Goal: Book appointment/travel/reservation

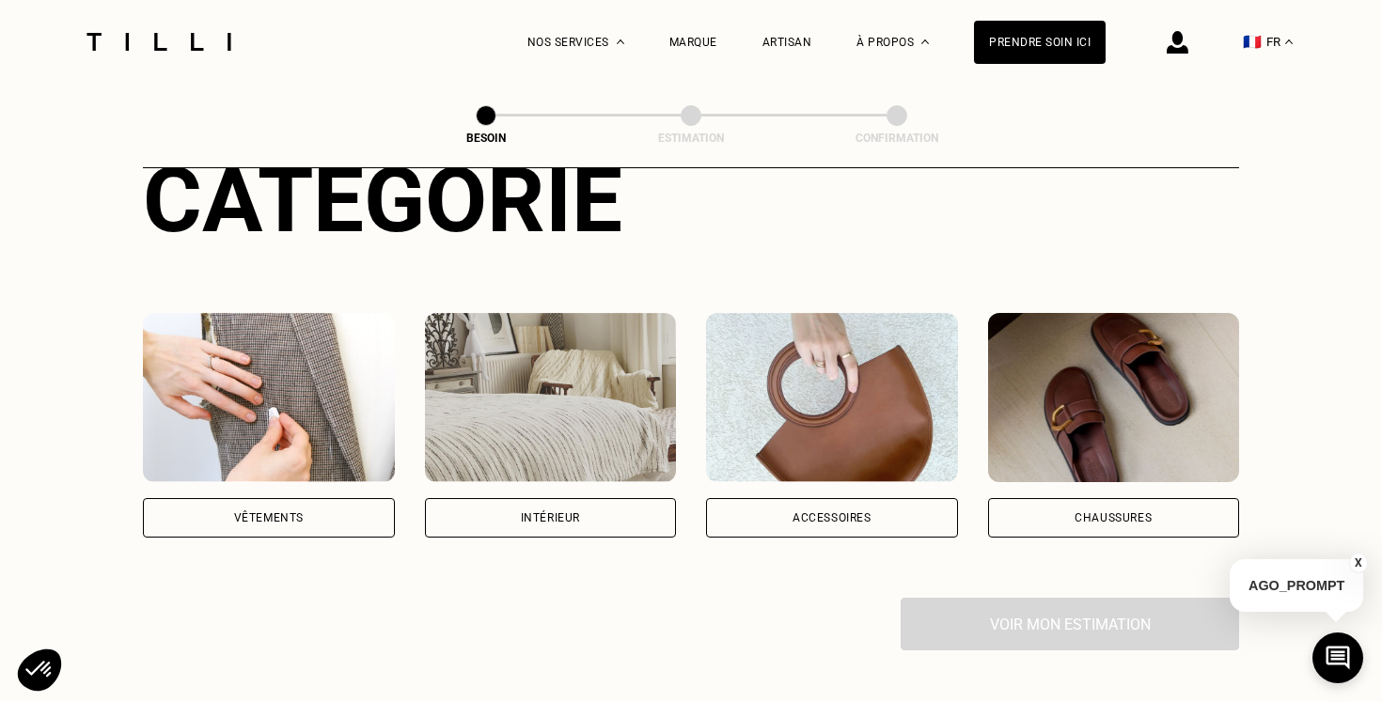
scroll to position [252, 0]
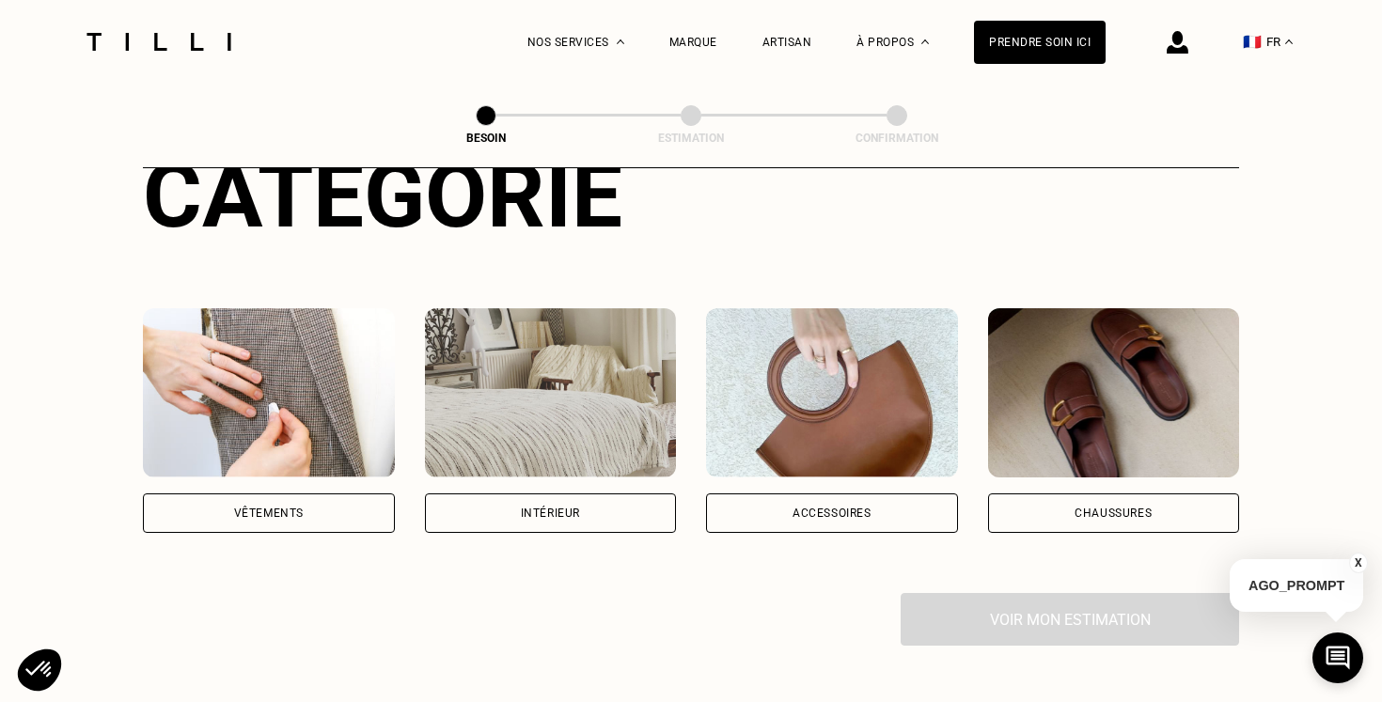
click at [308, 501] on div "Vêtements" at bounding box center [269, 512] width 252 height 39
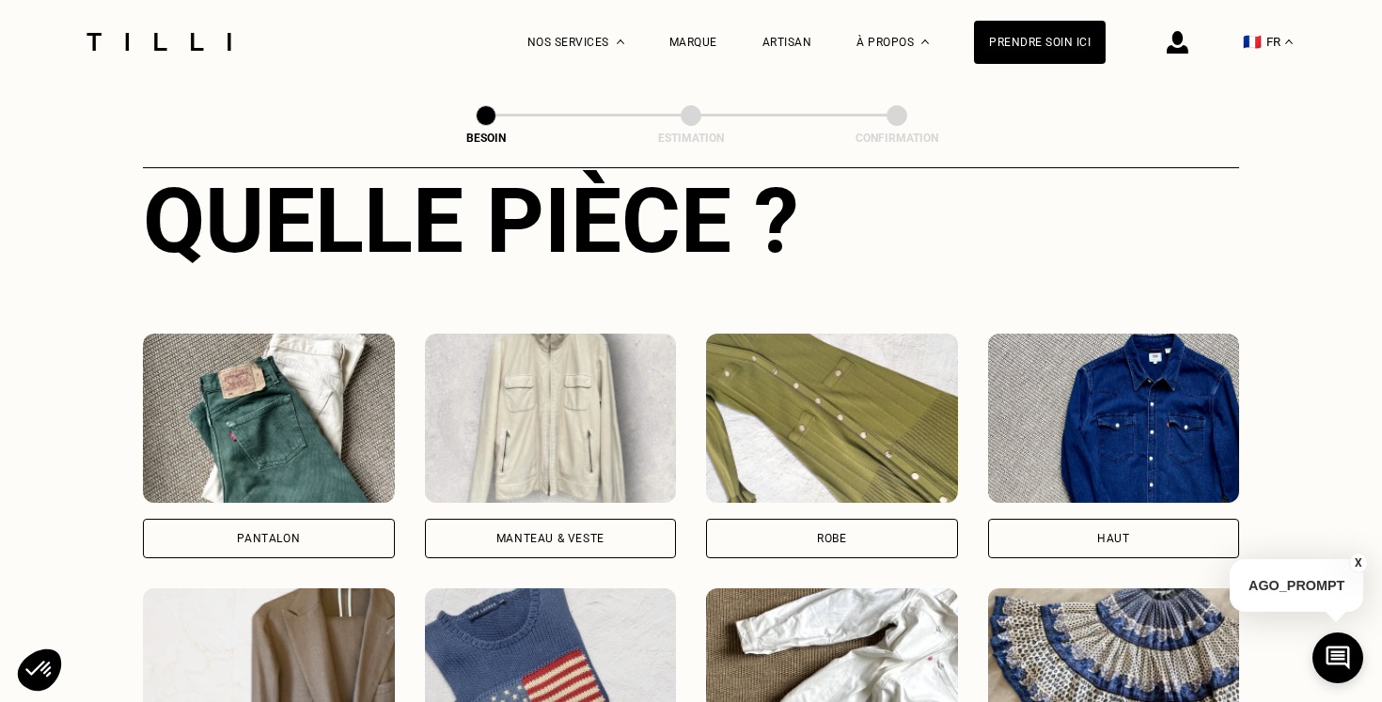
scroll to position [755, 0]
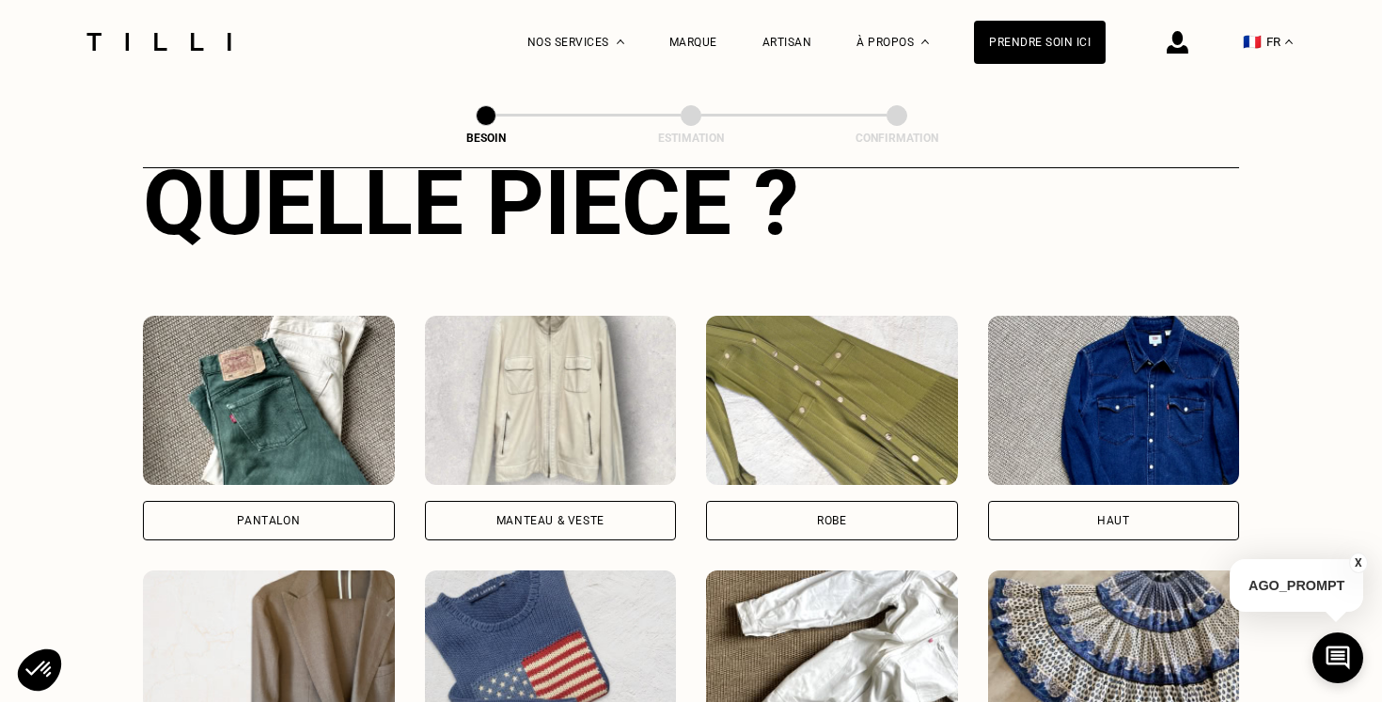
click at [298, 475] on div "Pantalon" at bounding box center [269, 428] width 252 height 225
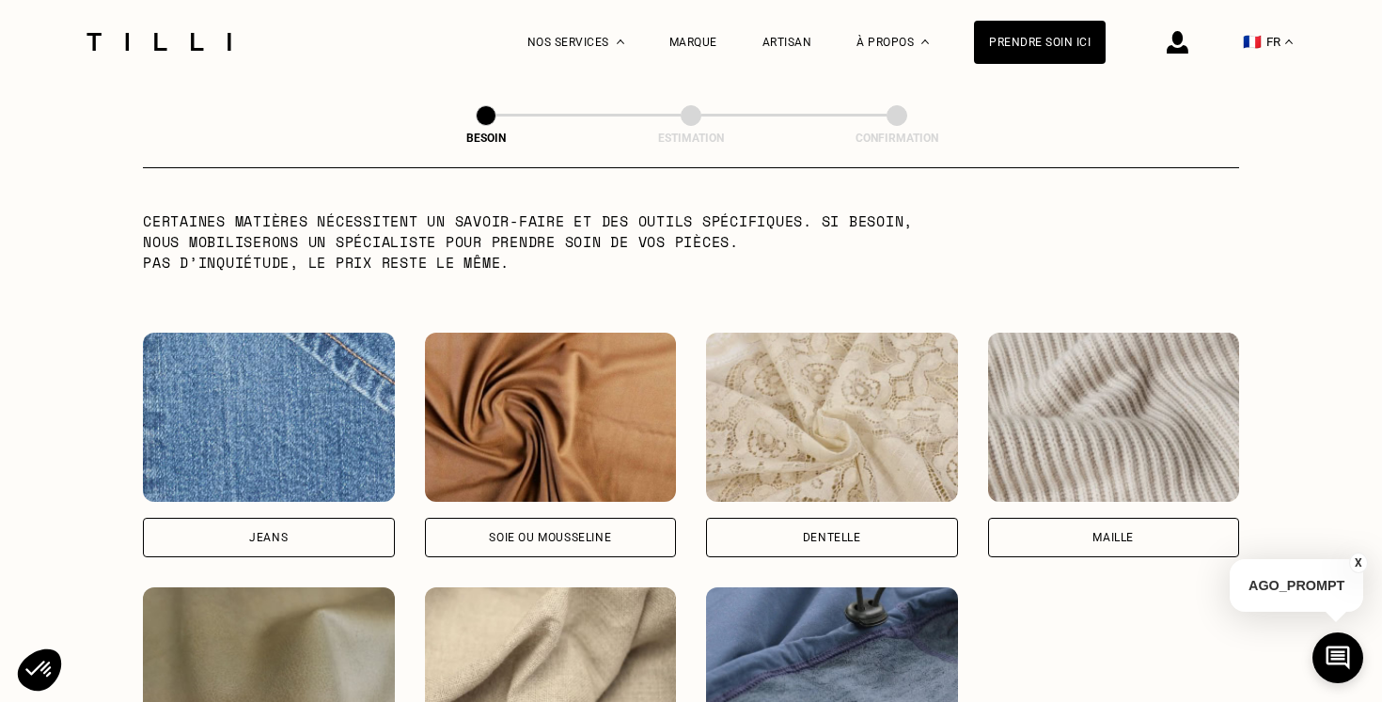
scroll to position [1893, 0]
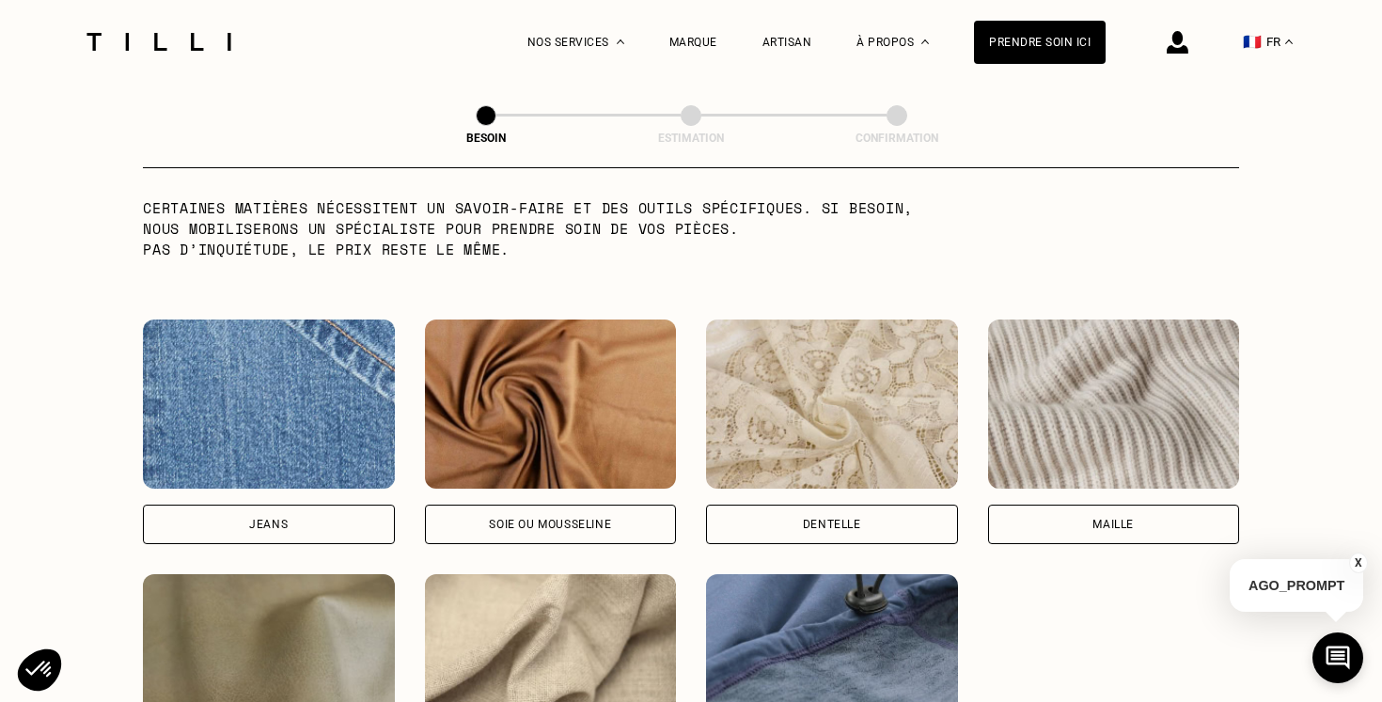
click at [303, 510] on div "Jeans" at bounding box center [269, 524] width 252 height 39
select select "FR"
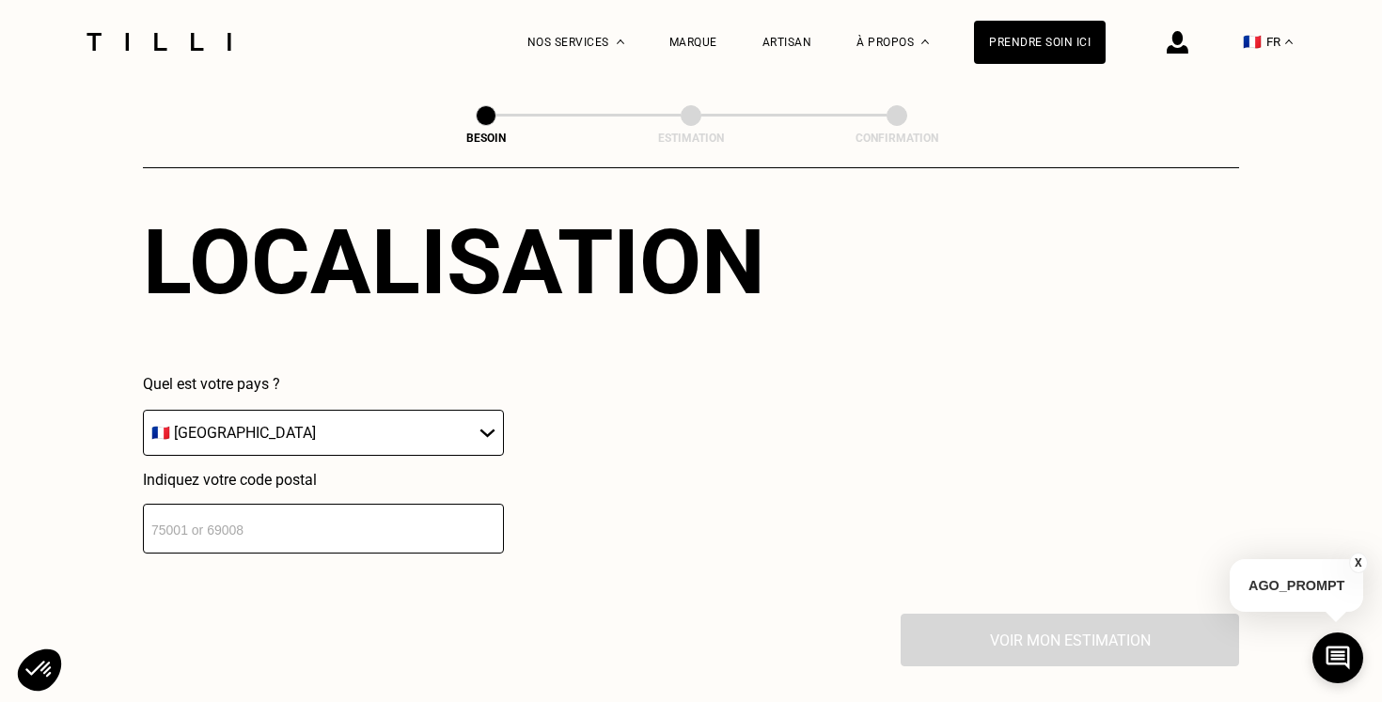
scroll to position [2588, 0]
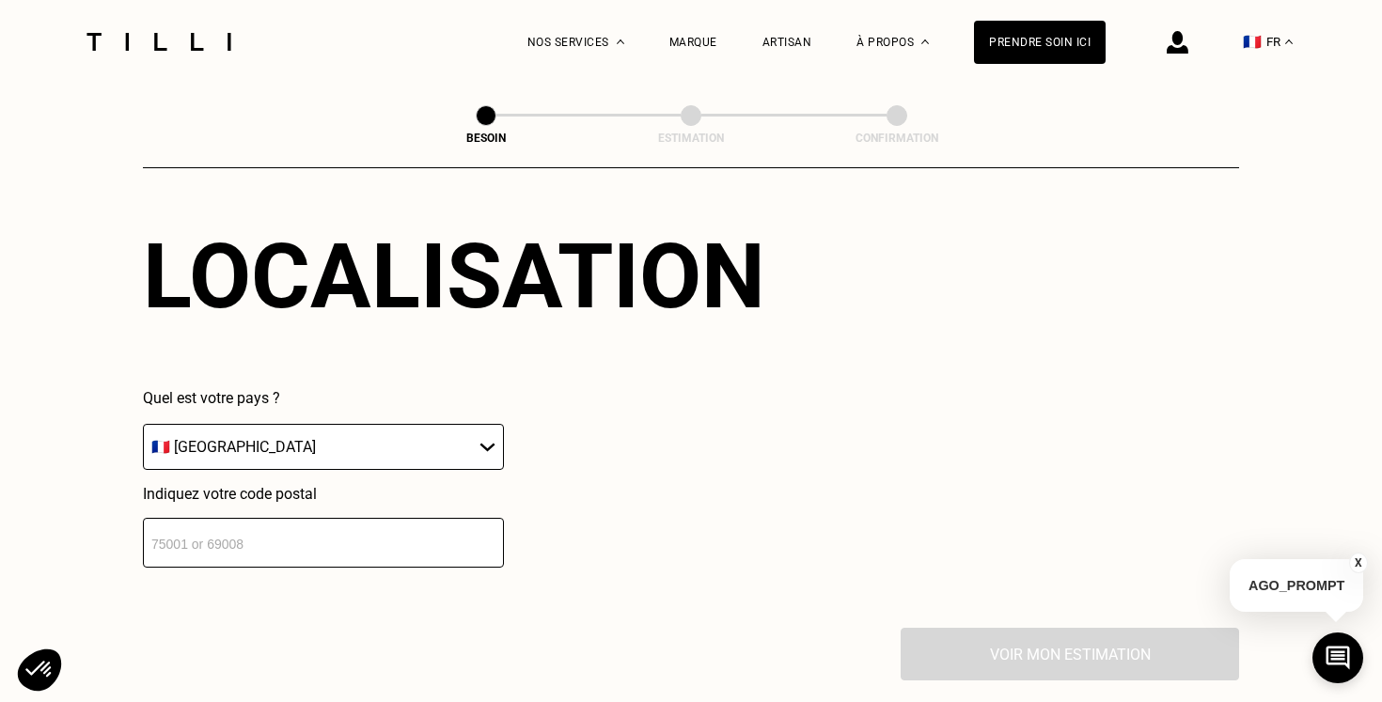
click at [305, 424] on select "🇩🇪 [GEOGRAPHIC_DATA] 🇦🇹 [GEOGRAPHIC_DATA] 🇧🇪 [GEOGRAPHIC_DATA] 🇧🇬 Bulgarie 🇨🇾 C…" at bounding box center [323, 447] width 361 height 46
click at [143, 424] on select "🇩🇪 [GEOGRAPHIC_DATA] 🇦🇹 [GEOGRAPHIC_DATA] 🇧🇪 [GEOGRAPHIC_DATA] 🇧🇬 Bulgarie 🇨🇾 C…" at bounding box center [323, 447] width 361 height 46
click at [270, 523] on input "number" at bounding box center [323, 543] width 361 height 50
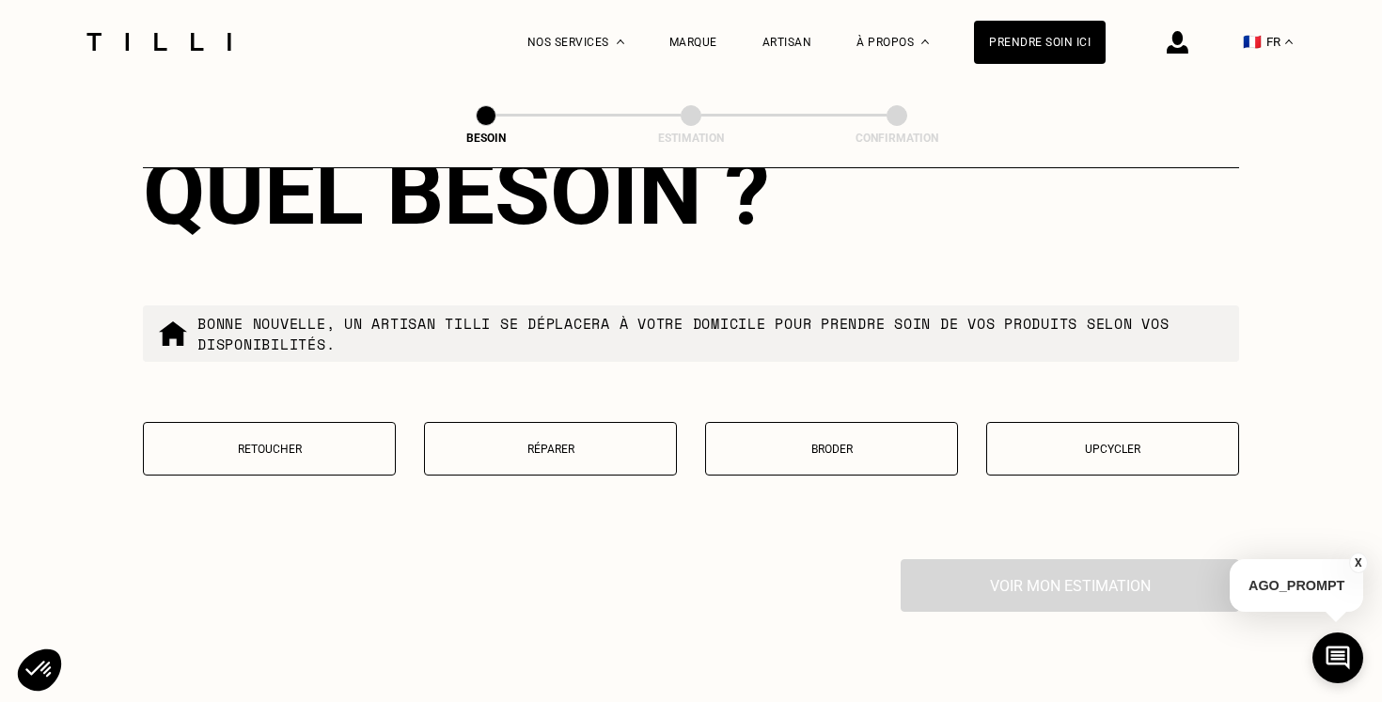
scroll to position [3181, 0]
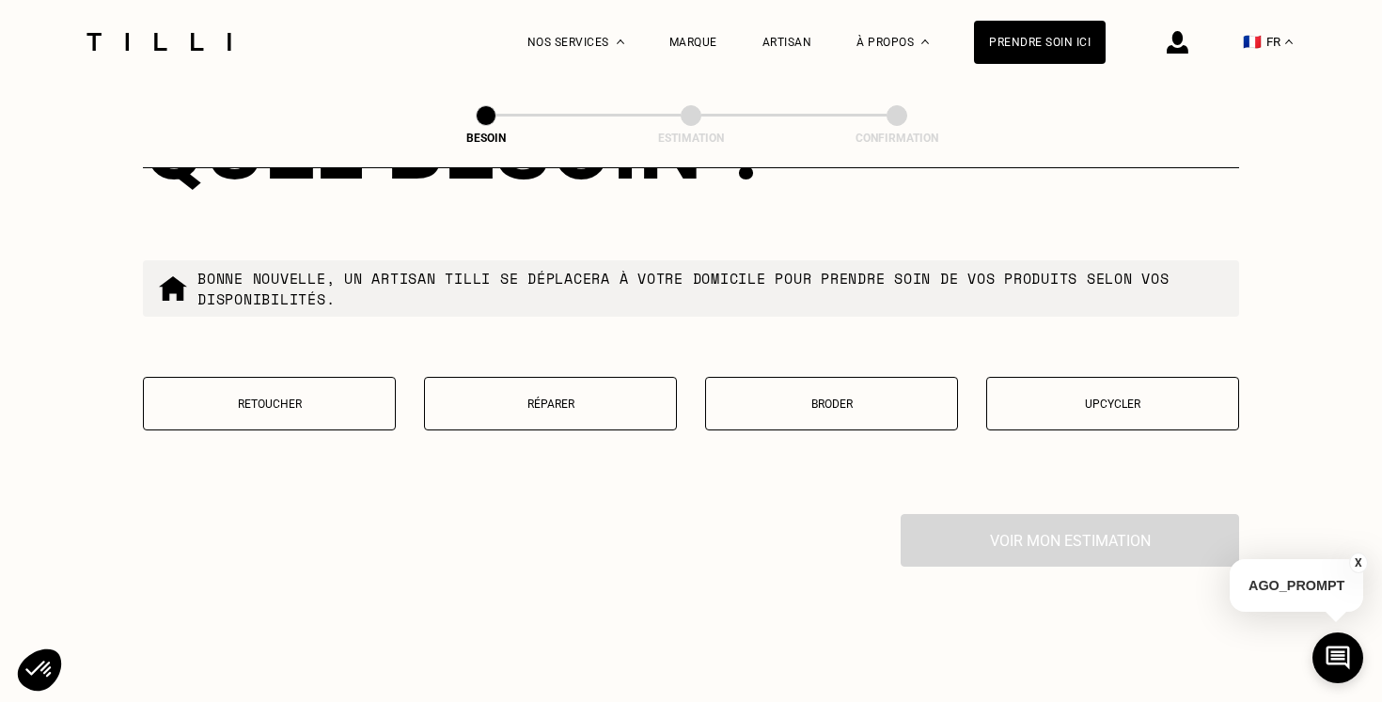
type input "75014"
click at [608, 377] on button "Réparer" at bounding box center [550, 404] width 253 height 54
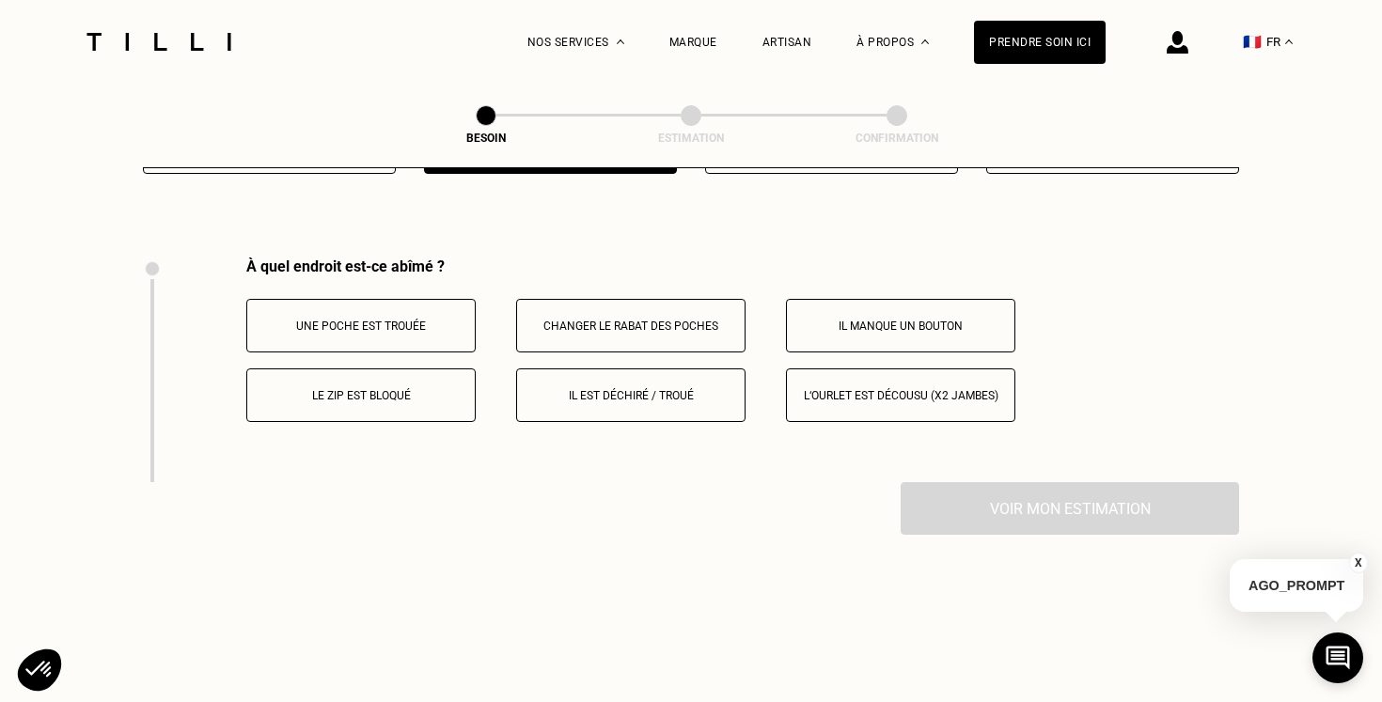
scroll to position [3436, 0]
click at [453, 391] on p "Le zip est bloqué" at bounding box center [361, 397] width 209 height 13
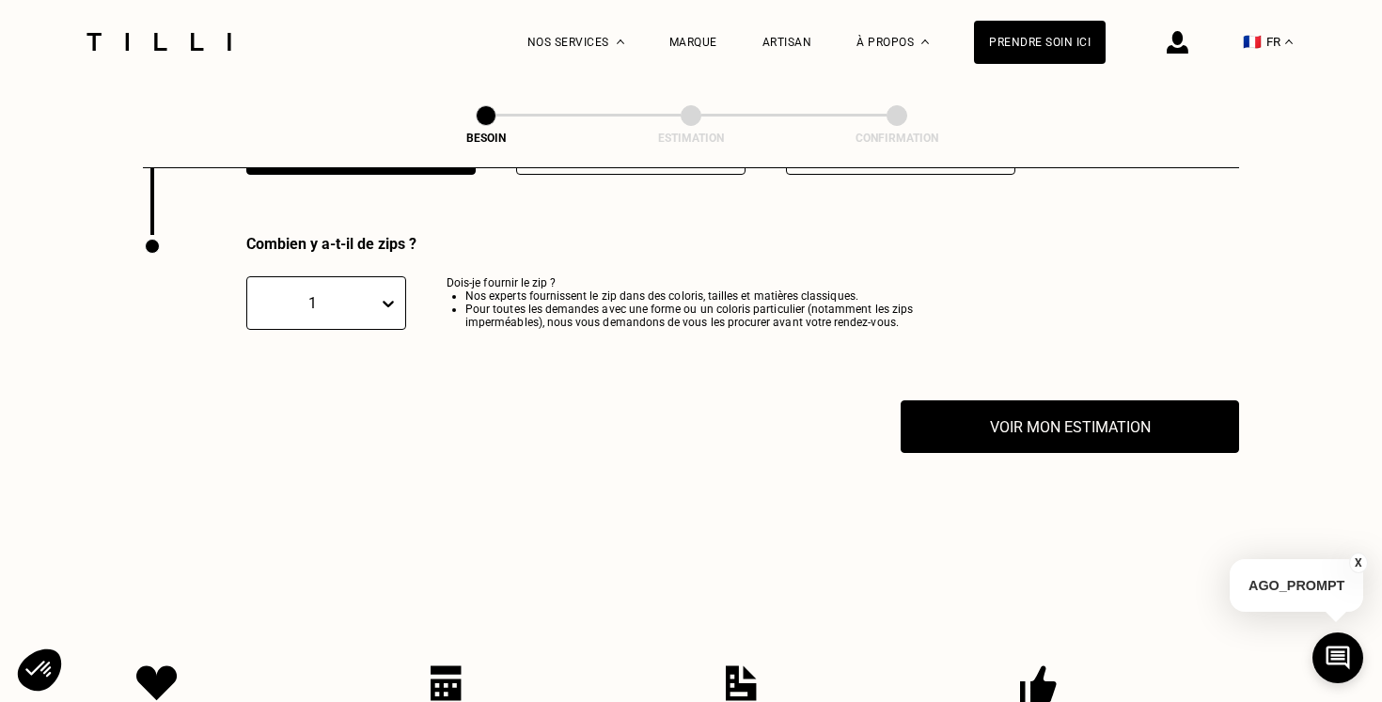
scroll to position [3691, 0]
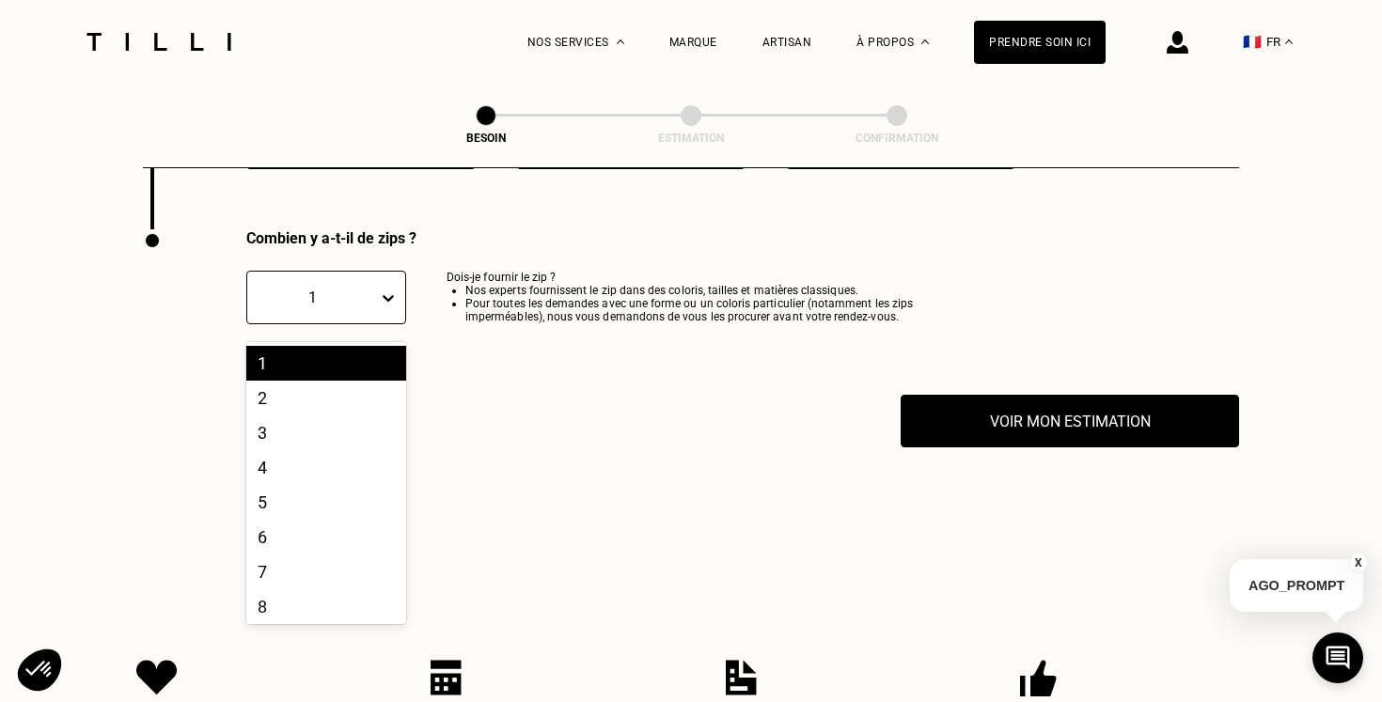
click at [373, 287] on div "1" at bounding box center [312, 298] width 131 height 22
click at [361, 381] on div "2" at bounding box center [326, 398] width 160 height 35
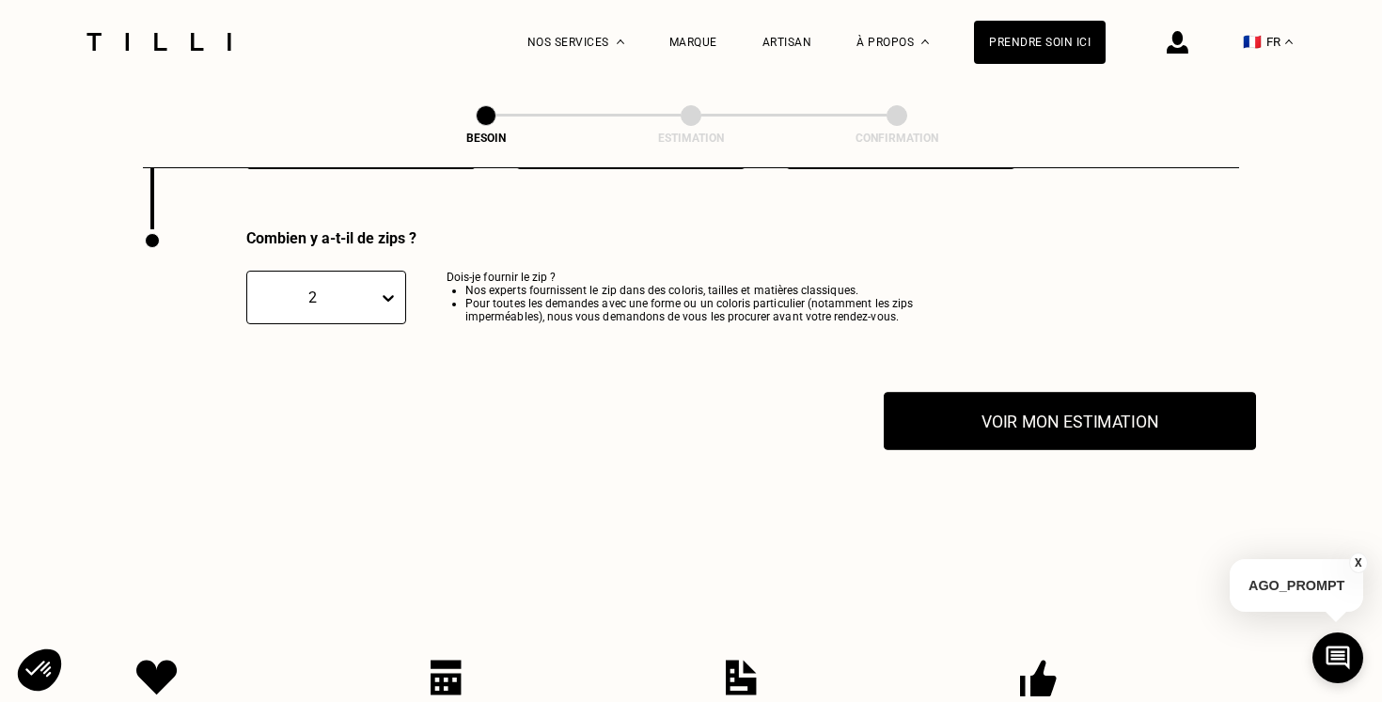
click at [1096, 424] on button "Voir mon estimation" at bounding box center [1069, 421] width 372 height 58
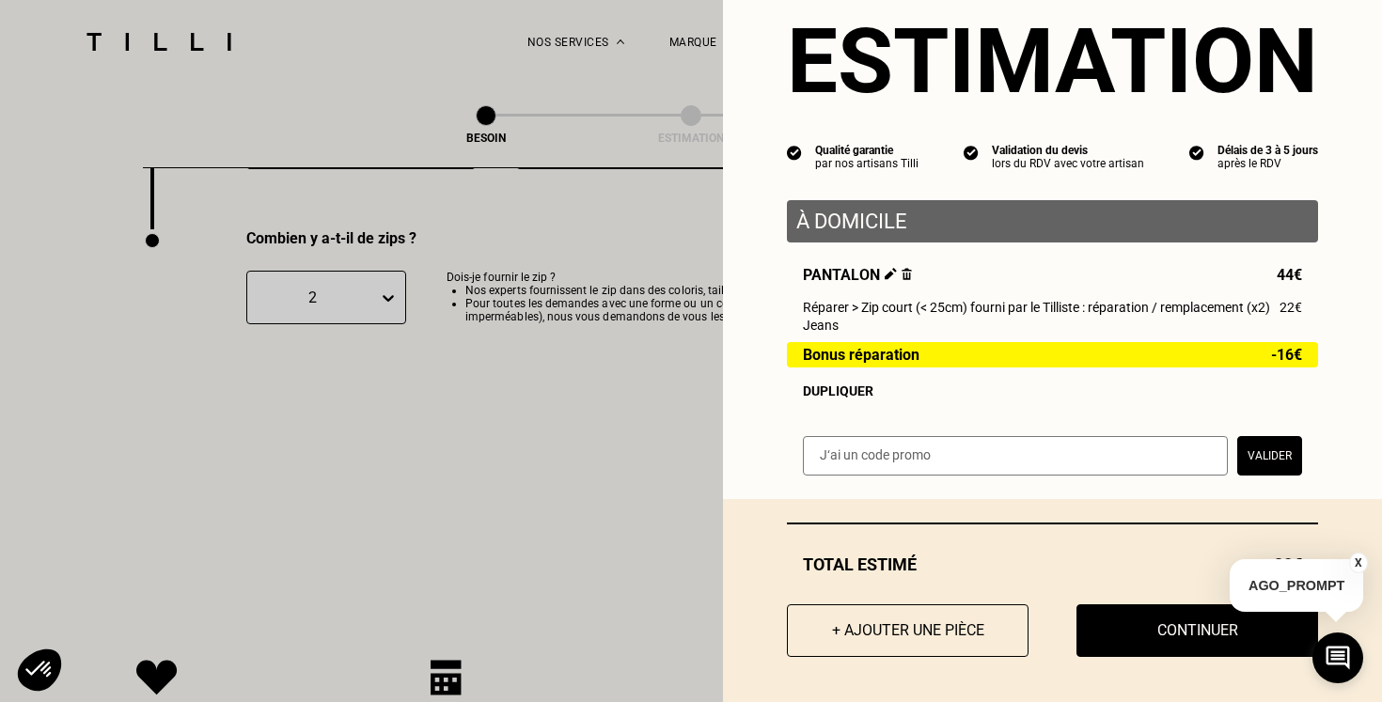
scroll to position [55, 0]
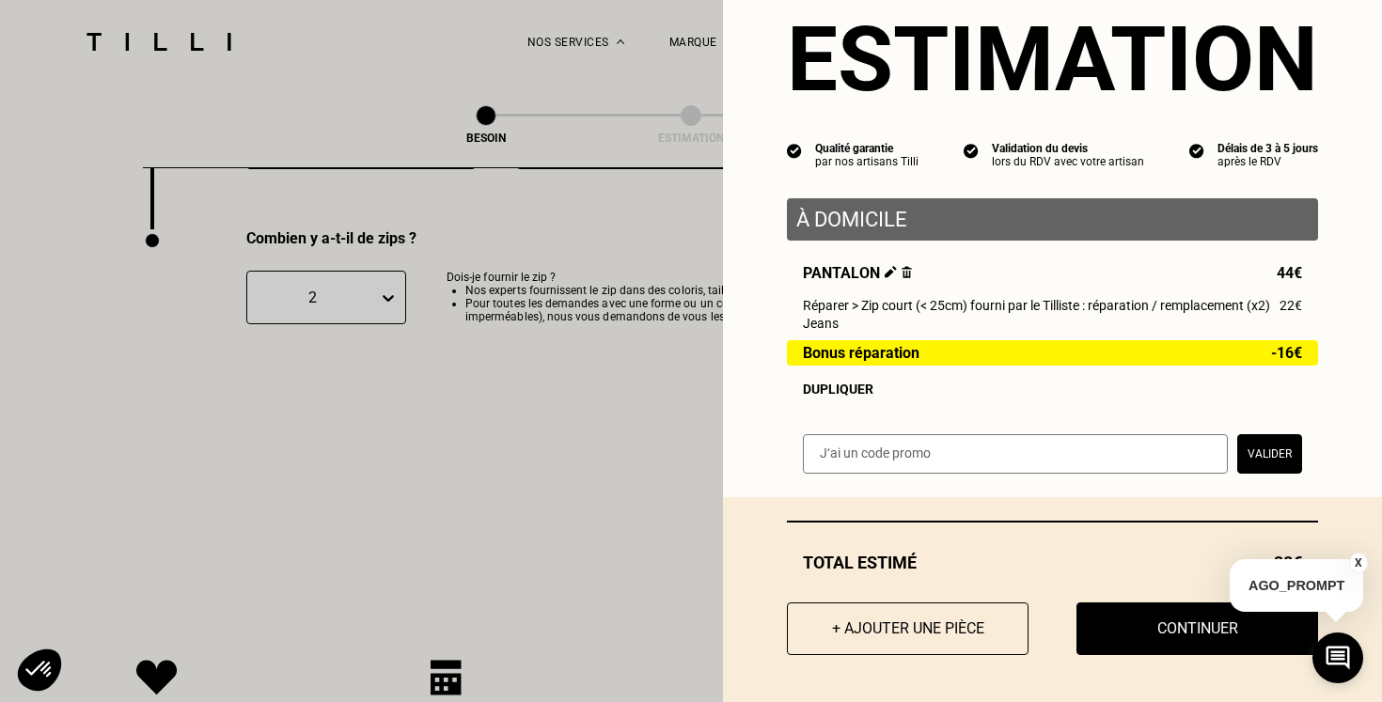
click at [1357, 564] on button "X" at bounding box center [1358, 563] width 19 height 21
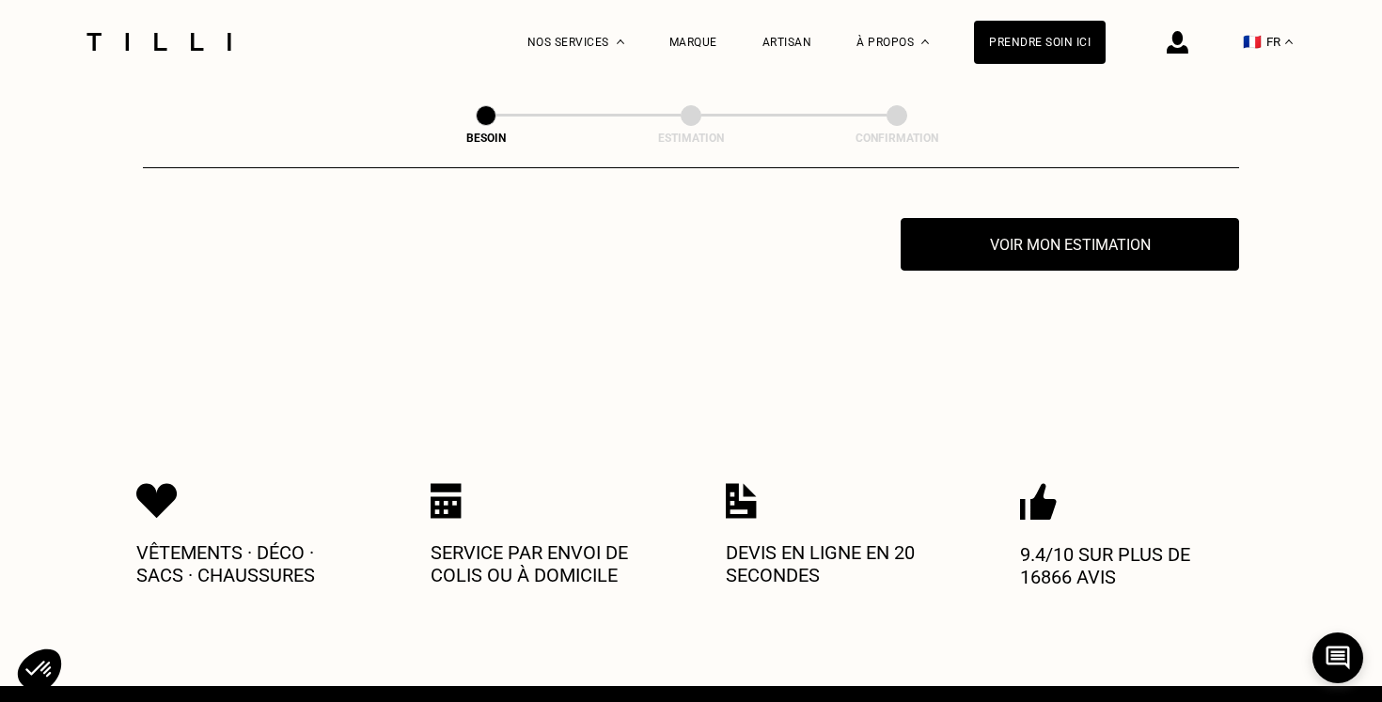
scroll to position [3873, 0]
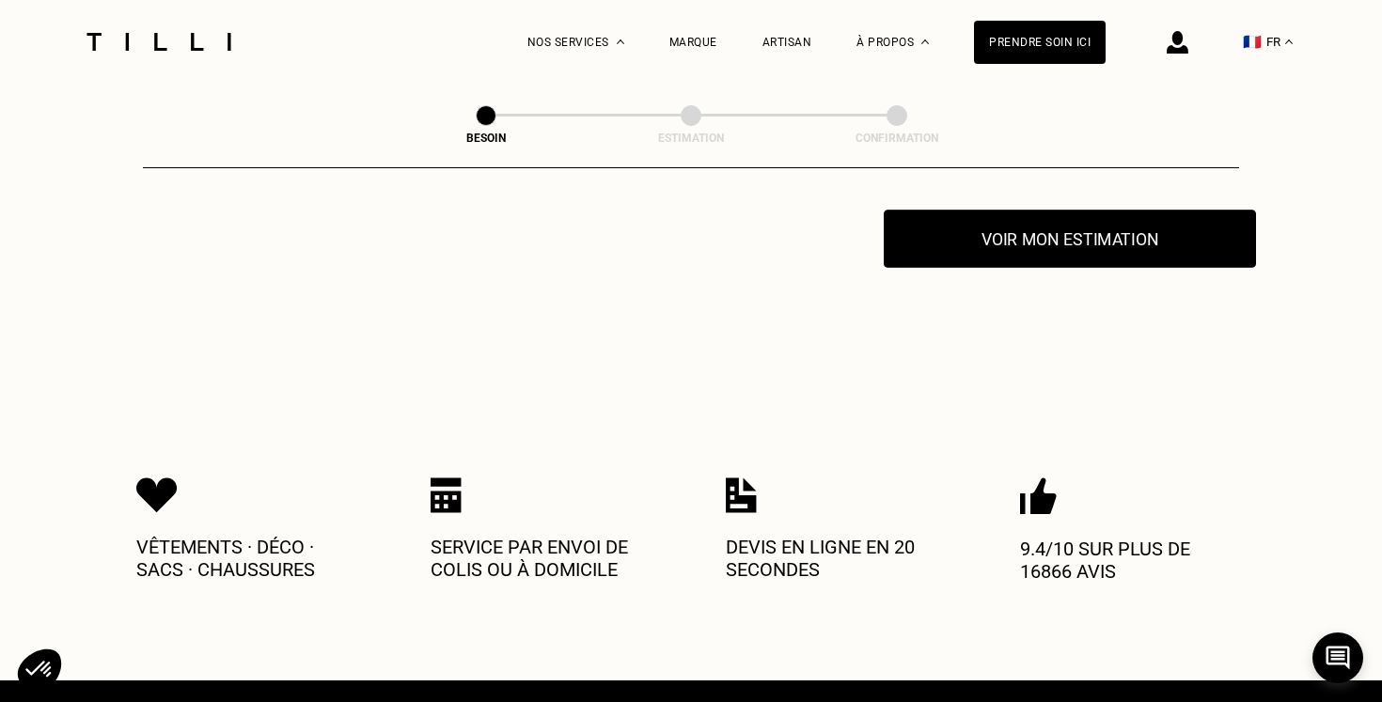
click at [965, 222] on button "Voir mon estimation" at bounding box center [1069, 239] width 372 height 58
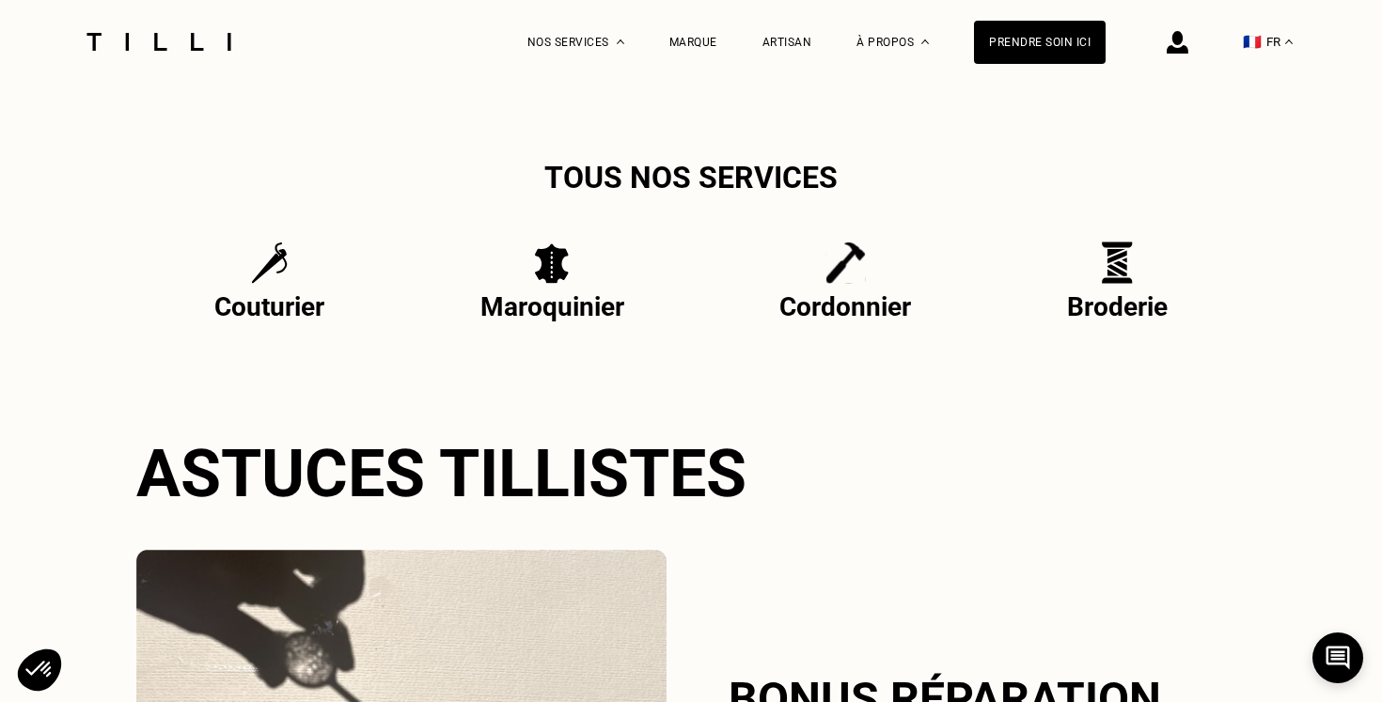
scroll to position [3584, 0]
